Goal: Navigation & Orientation: Find specific page/section

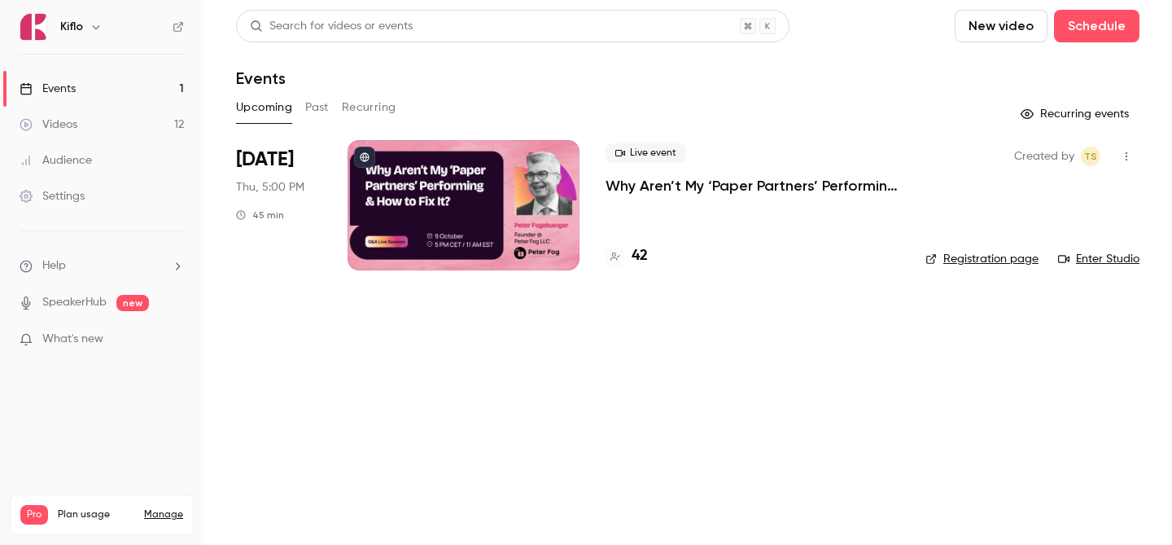
click at [134, 81] on link "Events 1" at bounding box center [102, 89] width 204 height 36
click at [138, 135] on link "Videos 12" at bounding box center [102, 125] width 204 height 36
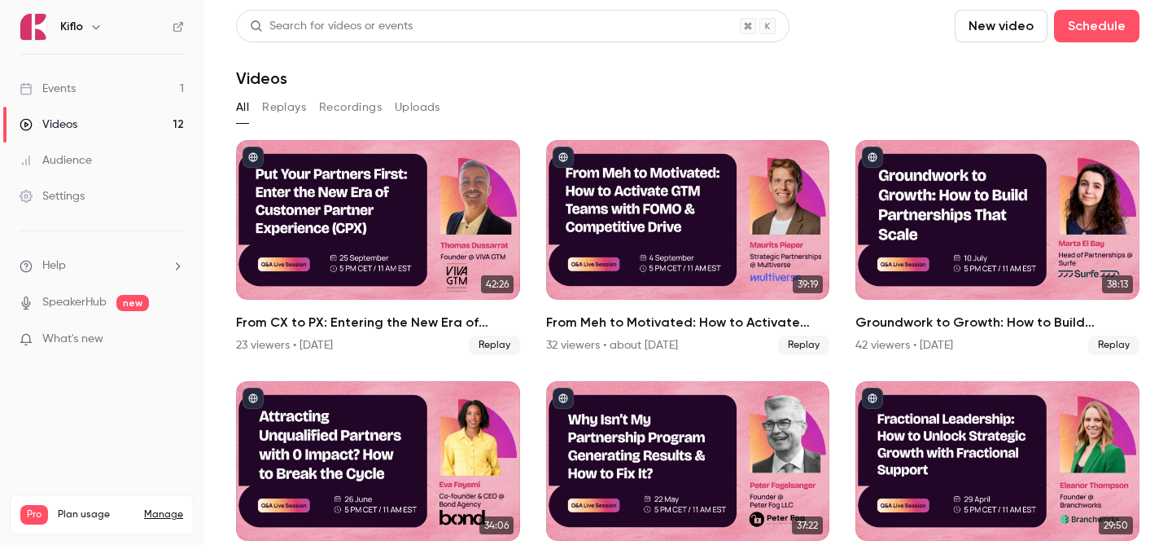
click at [131, 98] on link "Events 1" at bounding box center [102, 89] width 204 height 36
